Goal: Transaction & Acquisition: Purchase product/service

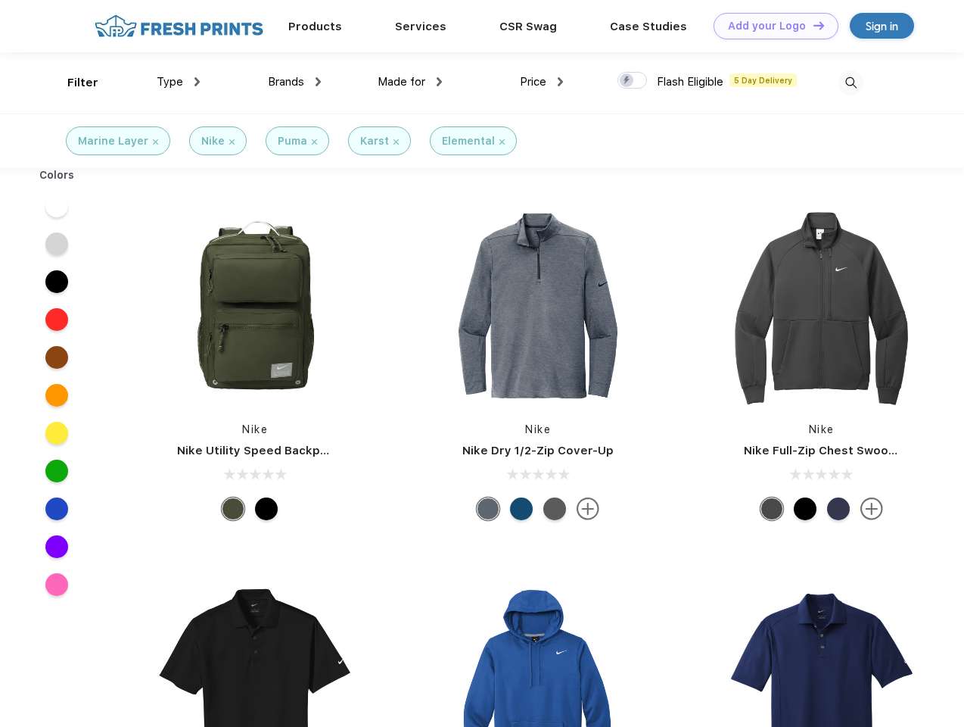
scroll to position [1, 0]
click at [770, 26] on link "Add your Logo Design Tool" at bounding box center [776, 26] width 125 height 26
click at [0, 0] on div "Design Tool" at bounding box center [0, 0] width 0 height 0
click at [812, 25] on link "Add your Logo Design Tool" at bounding box center [776, 26] width 125 height 26
click at [73, 82] on div "Filter" at bounding box center [82, 82] width 31 height 17
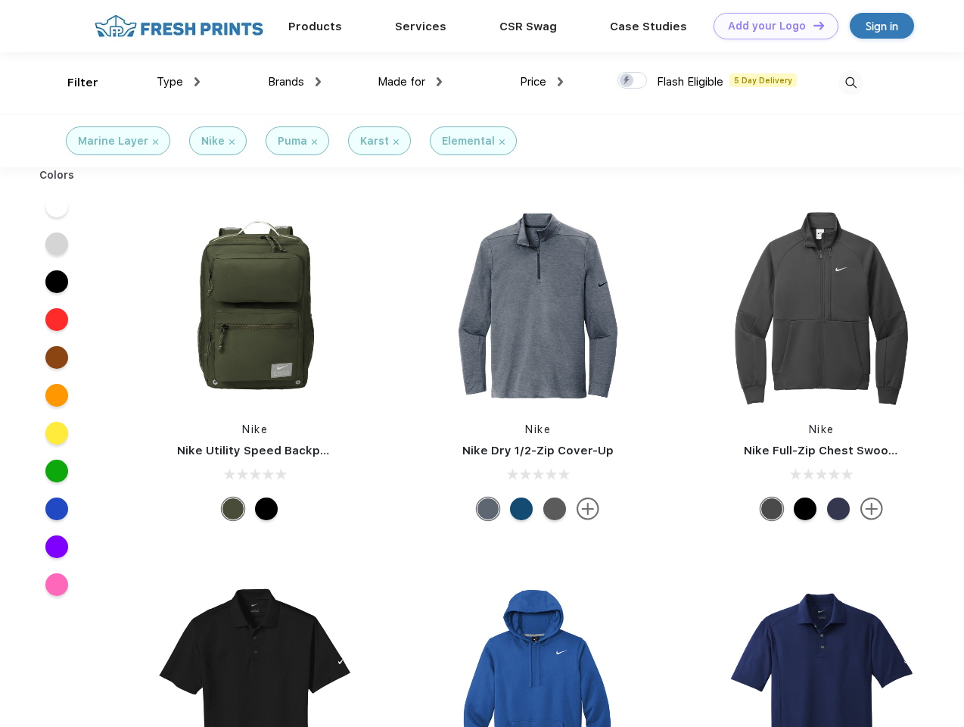
click at [179, 82] on span "Type" at bounding box center [170, 82] width 26 height 14
click at [294, 82] on span "Brands" at bounding box center [286, 82] width 36 height 14
click at [410, 82] on span "Made for" at bounding box center [402, 82] width 48 height 14
click at [542, 82] on span "Price" at bounding box center [533, 82] width 26 height 14
click at [633, 81] on div at bounding box center [633, 80] width 30 height 17
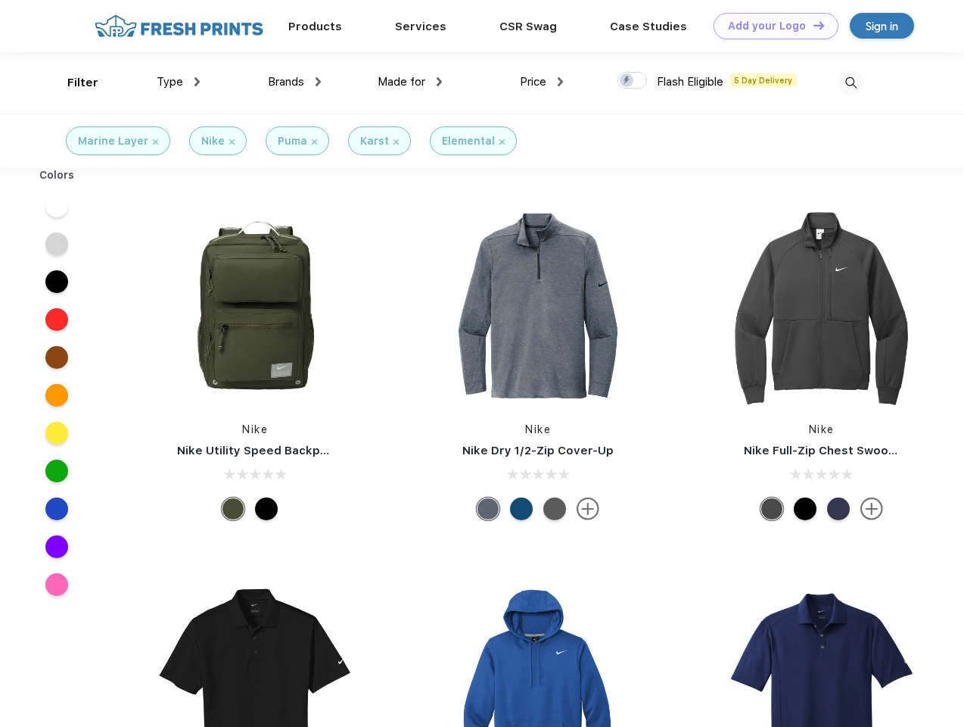
click at [627, 81] on input "checkbox" at bounding box center [623, 76] width 10 height 10
click at [851, 82] on img at bounding box center [851, 82] width 25 height 25
